Goal: Navigation & Orientation: Find specific page/section

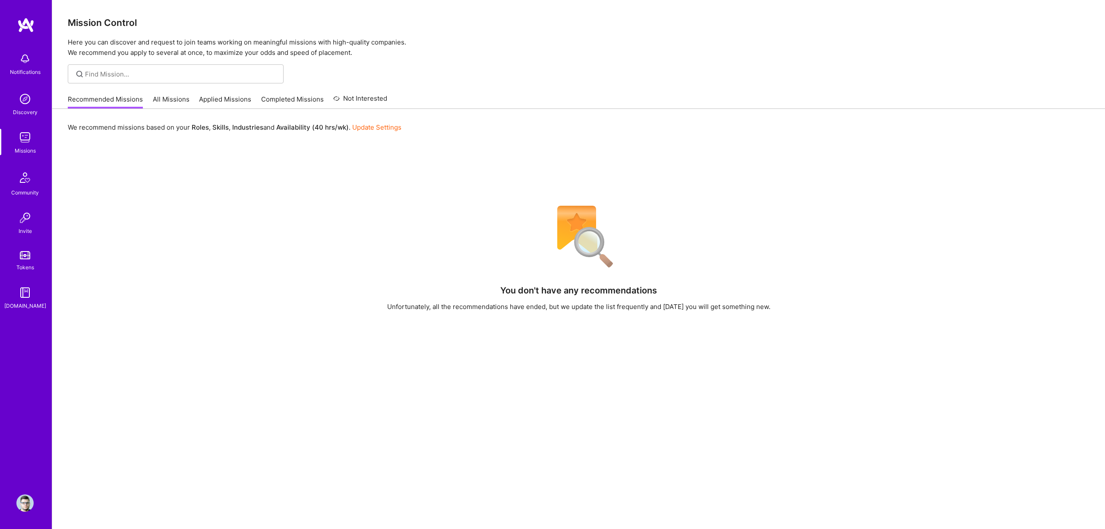
click at [28, 143] on img at bounding box center [24, 137] width 17 height 17
